Goal: Information Seeking & Learning: Find contact information

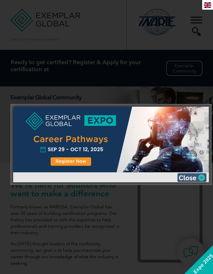
click at [197, 176] on img at bounding box center [192, 177] width 29 height 9
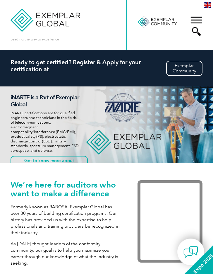
click at [197, 20] on div "▼" at bounding box center [197, 25] width 16 height 29
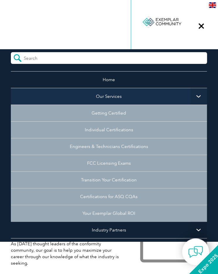
click at [136, 94] on link "Our Services" at bounding box center [109, 96] width 196 height 17
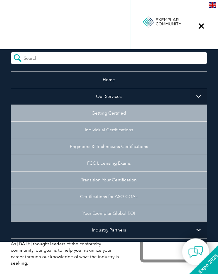
click at [119, 111] on link "Getting Certified" at bounding box center [109, 113] width 196 height 17
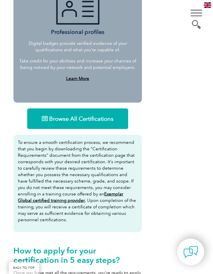
scroll to position [574, 0]
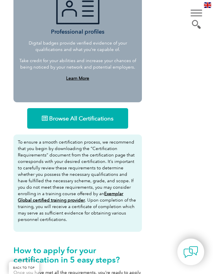
click at [74, 116] on span "Browse All Certifications" at bounding box center [81, 118] width 64 height 6
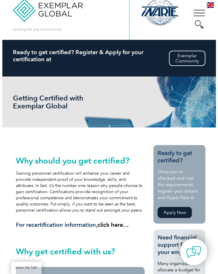
scroll to position [0, 0]
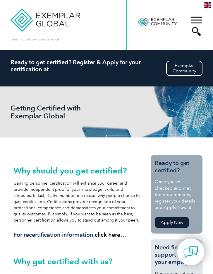
click at [200, 19] on div "▼" at bounding box center [197, 25] width 16 height 29
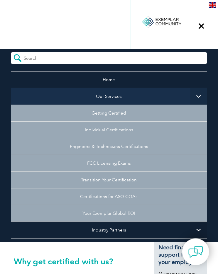
click at [134, 94] on link "Our Services" at bounding box center [109, 96] width 196 height 17
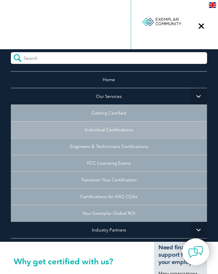
click at [123, 131] on link "Individual Certifications" at bounding box center [109, 129] width 196 height 17
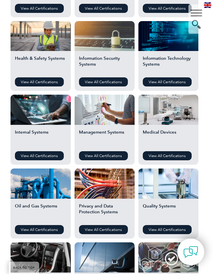
scroll to position [284, 0]
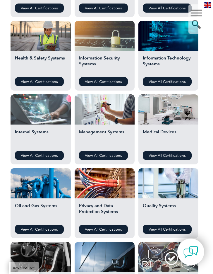
click at [37, 116] on div at bounding box center [41, 109] width 60 height 30
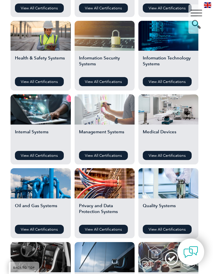
click at [112, 105] on div at bounding box center [105, 109] width 60 height 30
click at [108, 111] on div at bounding box center [105, 109] width 60 height 30
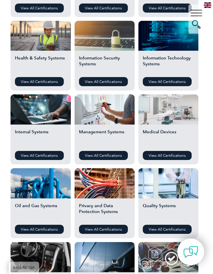
click at [174, 107] on div at bounding box center [169, 109] width 60 height 30
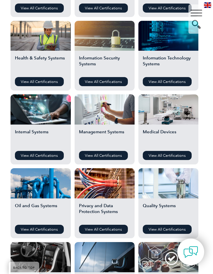
click at [152, 185] on div at bounding box center [169, 183] width 60 height 30
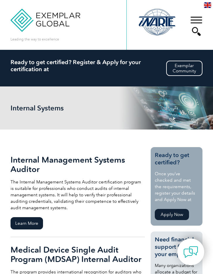
scroll to position [81, 0]
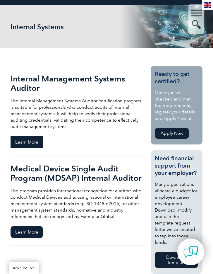
click at [28, 143] on span "Learn More" at bounding box center [27, 142] width 33 height 12
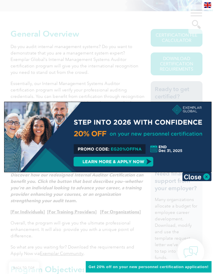
scroll to position [124, 0]
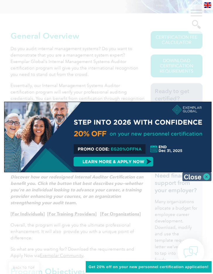
click at [205, 180] on img at bounding box center [197, 176] width 29 height 9
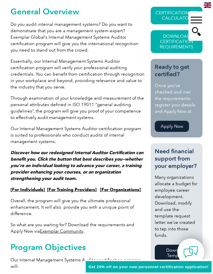
scroll to position [0, 0]
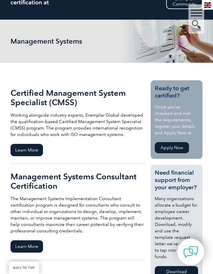
scroll to position [69, 0]
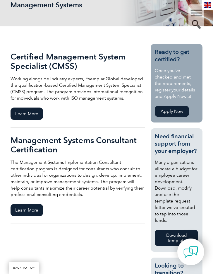
scroll to position [103, 0]
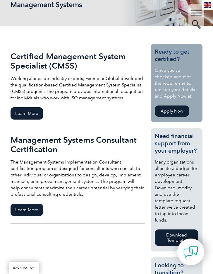
click at [24, 202] on link "Management Systems Consultant Certification The Management Systems Implementati…" at bounding box center [78, 175] width 135 height 96
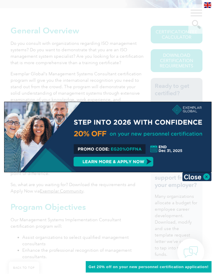
scroll to position [130, 0]
click at [203, 171] on div at bounding box center [107, 137] width 207 height 70
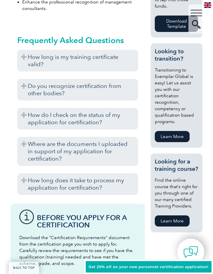
scroll to position [392, 0]
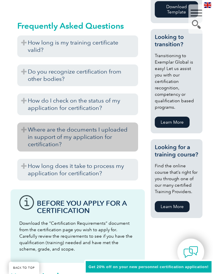
click at [65, 132] on h3 "Where are the documents I uploaded in support of my application for certificati…" at bounding box center [77, 137] width 121 height 29
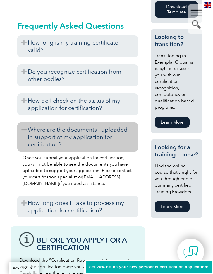
click at [47, 132] on h3 "Where are the documents I uploaded in support of my application for certificati…" at bounding box center [77, 137] width 121 height 29
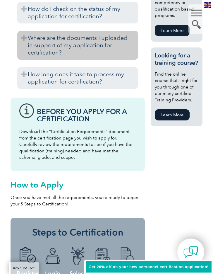
scroll to position [484, 0]
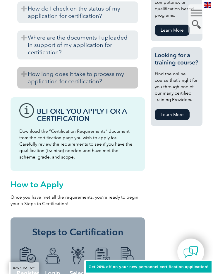
click at [49, 79] on h3 "How long does it take to process my application for certification?" at bounding box center [77, 78] width 121 height 22
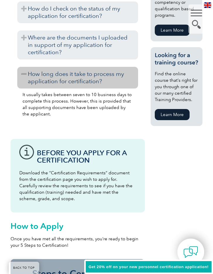
click at [49, 79] on h3 "How long does it take to process my application for certification?" at bounding box center [77, 78] width 121 height 22
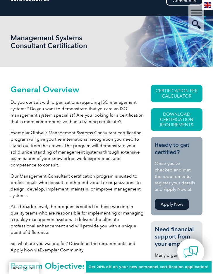
scroll to position [62, 0]
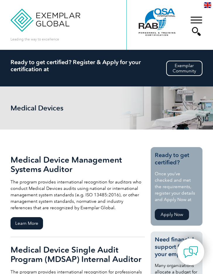
scroll to position [142, 0]
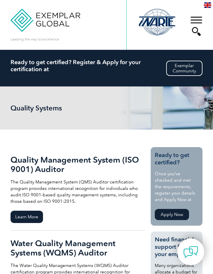
click at [196, 17] on div "▼" at bounding box center [197, 25] width 16 height 29
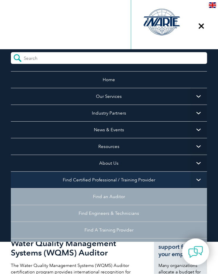
click at [118, 178] on link "Find Certified Professional / Training Provider" at bounding box center [109, 179] width 196 height 17
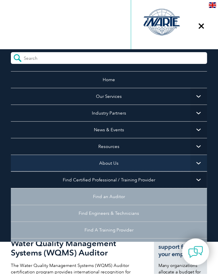
scroll to position [46, 0]
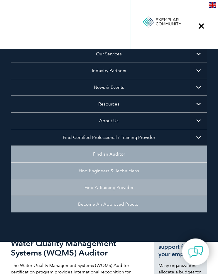
click at [116, 184] on link "Find A Training Provider" at bounding box center [109, 187] width 196 height 17
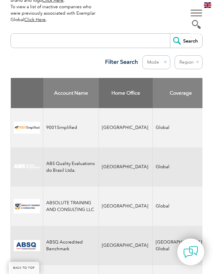
scroll to position [277, 0]
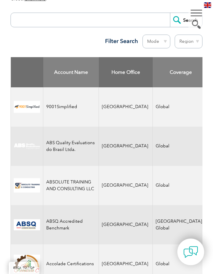
click at [189, 43] on select "Region Australia Bahrain Bangladesh Brazil Canada Colombia Dominican Republic E…" at bounding box center [189, 42] width 28 height 14
select select "[GEOGRAPHIC_DATA]"
click at [175, 35] on select "Region Australia Bahrain Bangladesh Brazil Canada Colombia Dominican Republic E…" at bounding box center [189, 42] width 28 height 14
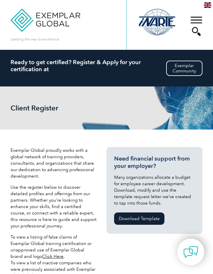
select select "[GEOGRAPHIC_DATA]"
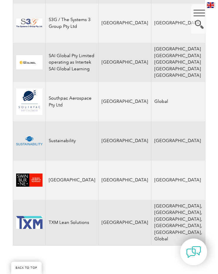
scroll to position [1151, 0]
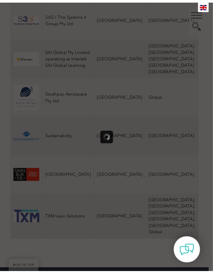
scroll to position [0, 0]
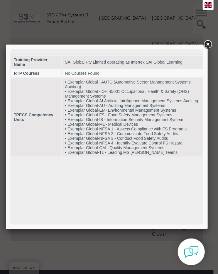
click at [206, 43] on link at bounding box center [207, 44] width 11 height 11
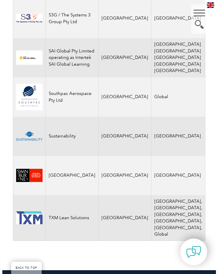
scroll to position [1180, 0]
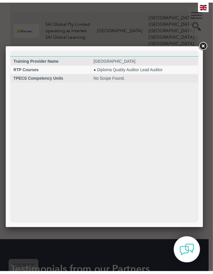
scroll to position [0, 0]
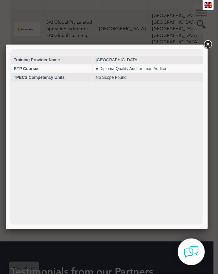
click at [208, 44] on link at bounding box center [207, 44] width 11 height 11
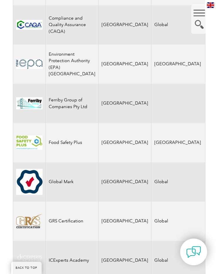
scroll to position [556, 0]
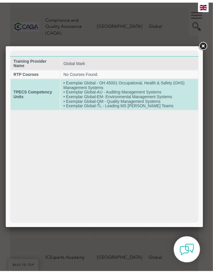
scroll to position [0, 0]
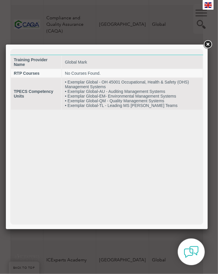
click at [207, 46] on link at bounding box center [207, 44] width 11 height 11
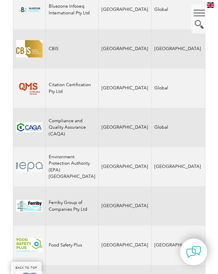
scroll to position [453, 0]
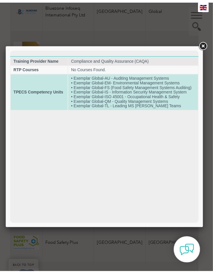
scroll to position [0, 0]
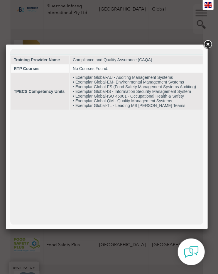
click at [209, 44] on link at bounding box center [207, 44] width 11 height 11
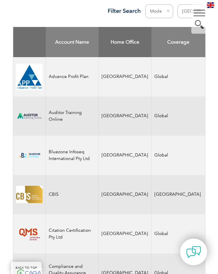
scroll to position [305, 0]
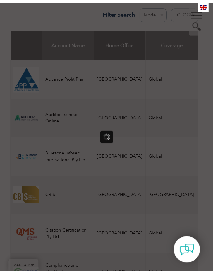
scroll to position [0, 0]
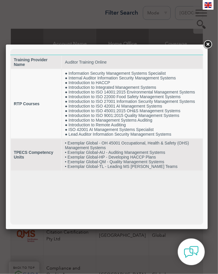
click at [208, 44] on link at bounding box center [207, 44] width 11 height 11
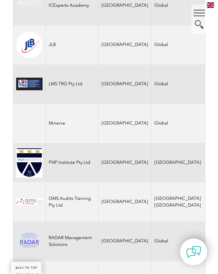
scroll to position [810, 0]
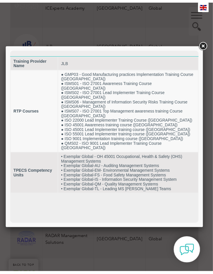
scroll to position [0, 0]
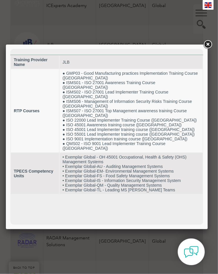
click at [205, 44] on link at bounding box center [207, 44] width 11 height 11
